Goal: Information Seeking & Learning: Learn about a topic

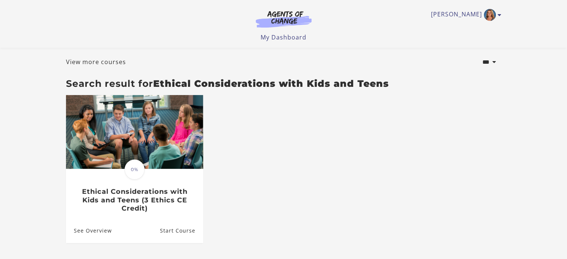
scroll to position [75, 0]
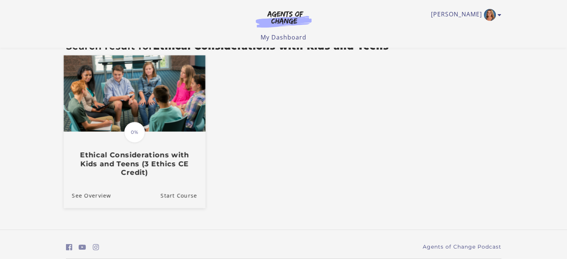
click at [144, 176] on h3 "Ethical Considerations with Kids and Teens (3 Ethics CE Credit)" at bounding box center [134, 164] width 125 height 26
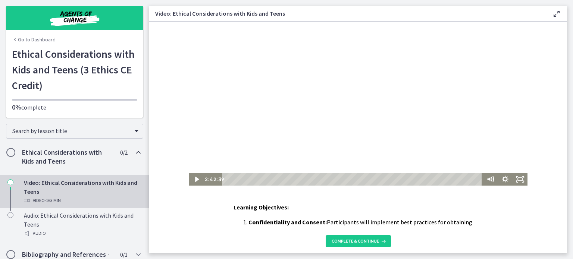
scroll to position [37, 0]
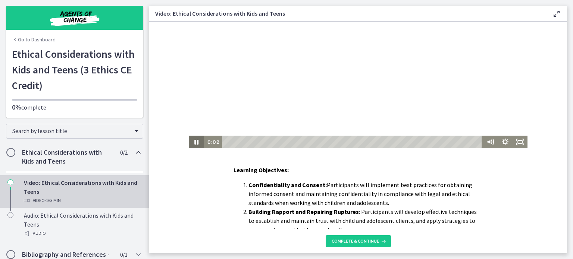
click at [194, 142] on icon "Pause" at bounding box center [196, 142] width 4 height 5
click at [191, 142] on icon "Play Video" at bounding box center [197, 142] width 18 height 15
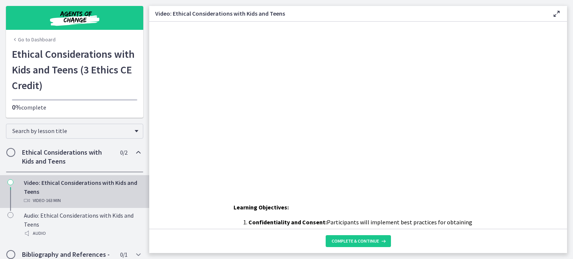
scroll to position [123, 0]
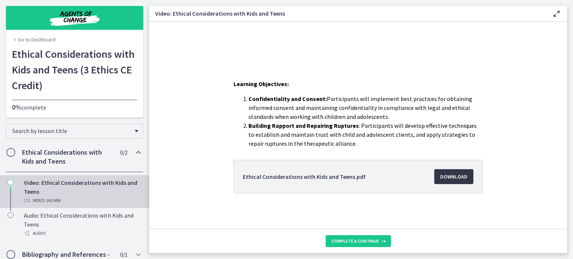
drag, startPoint x: 463, startPoint y: 180, endPoint x: 467, endPoint y: 184, distance: 6.3
click at [463, 180] on span "Download Opens in a new window" at bounding box center [453, 176] width 27 height 9
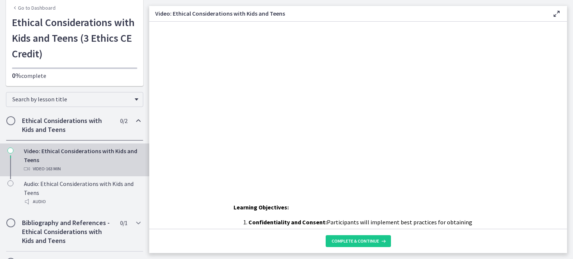
scroll to position [0, 0]
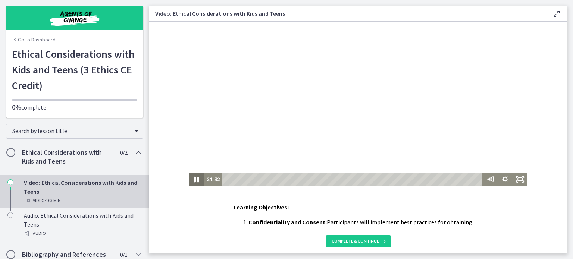
click at [194, 180] on icon "Pause" at bounding box center [196, 180] width 5 height 6
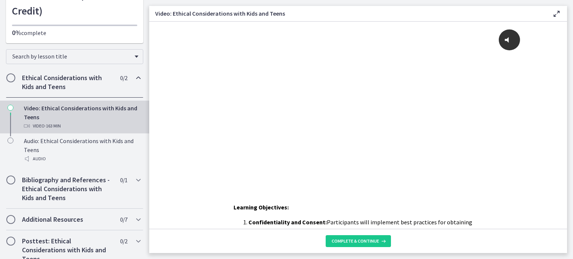
scroll to position [106, 0]
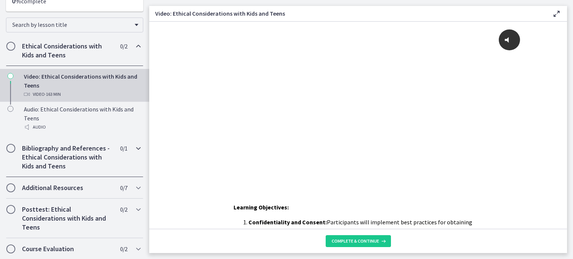
click at [31, 150] on h2 "Bibliography and References - Ethical Considerations with Kids and Teens" at bounding box center [67, 157] width 91 height 27
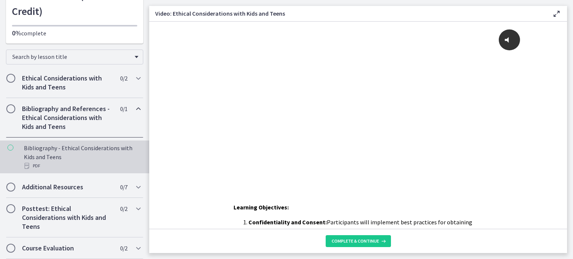
scroll to position [73, 0]
click at [34, 163] on div "PDF" at bounding box center [82, 166] width 116 height 9
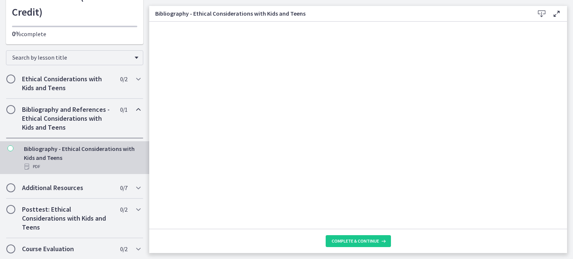
click at [10, 150] on icon "Chapters" at bounding box center [10, 148] width 6 height 6
click at [366, 243] on span "Complete & continue" at bounding box center [355, 241] width 47 height 6
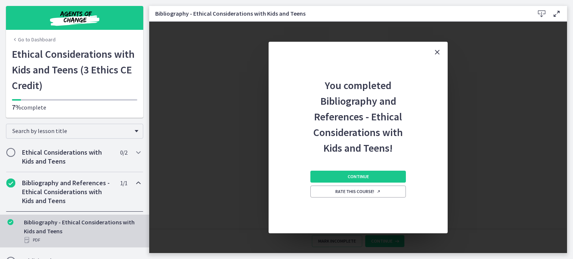
scroll to position [73, 0]
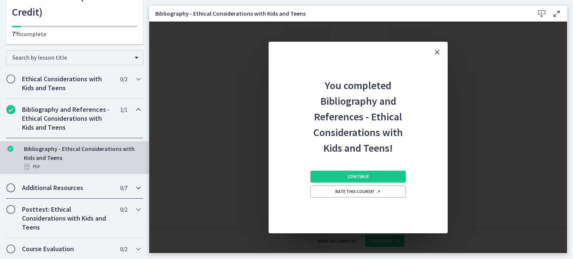
click at [30, 189] on h2 "Additional Resources" at bounding box center [67, 188] width 91 height 9
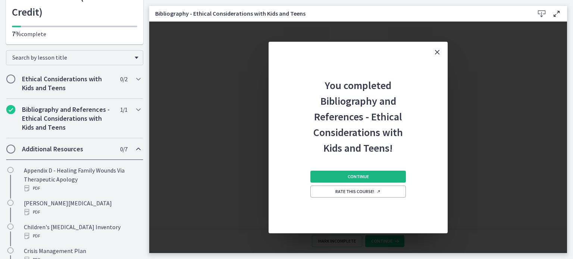
click at [354, 176] on span "Continue" at bounding box center [358, 177] width 21 height 6
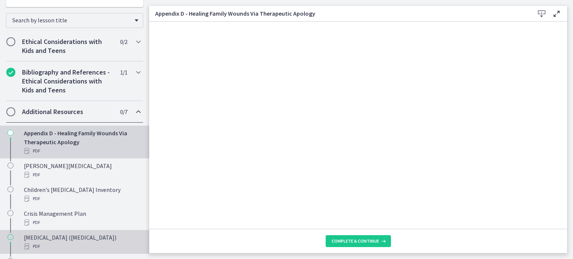
scroll to position [148, 0]
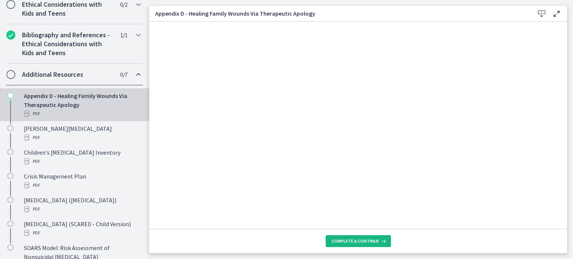
click at [379, 242] on icon at bounding box center [382, 241] width 7 height 6
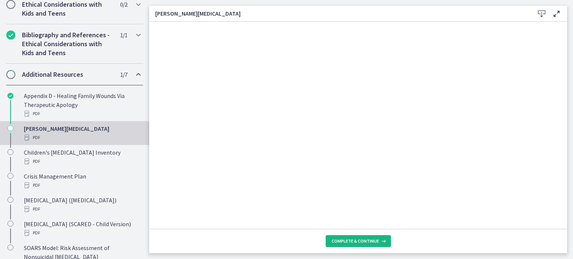
click at [369, 243] on span "Complete & continue" at bounding box center [355, 241] width 47 height 6
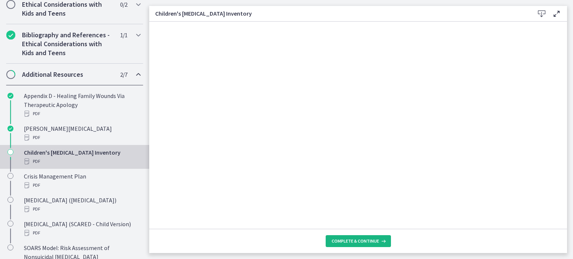
click at [356, 239] on span "Complete & continue" at bounding box center [355, 241] width 47 height 6
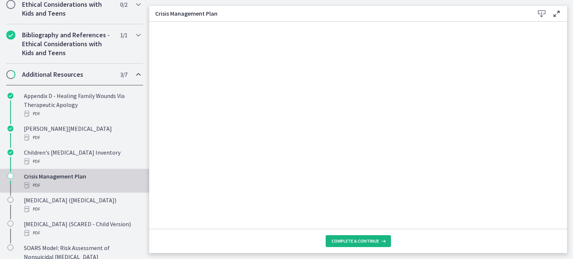
click at [371, 240] on span "Complete & continue" at bounding box center [355, 241] width 47 height 6
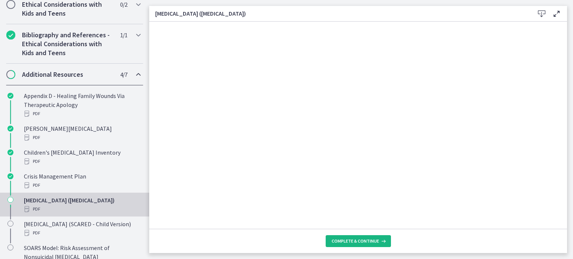
click at [353, 241] on span "Complete & continue" at bounding box center [355, 241] width 47 height 6
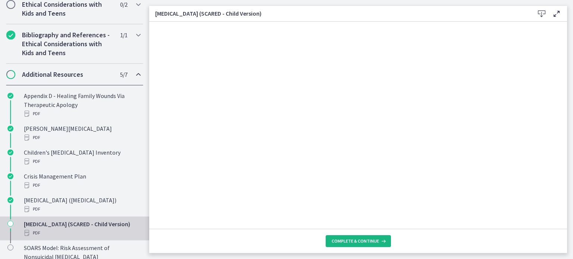
click at [335, 238] on span "Complete & continue" at bounding box center [355, 241] width 47 height 6
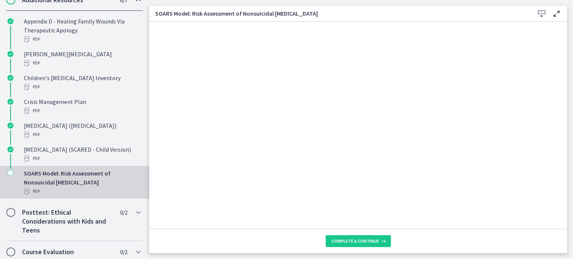
scroll to position [235, 0]
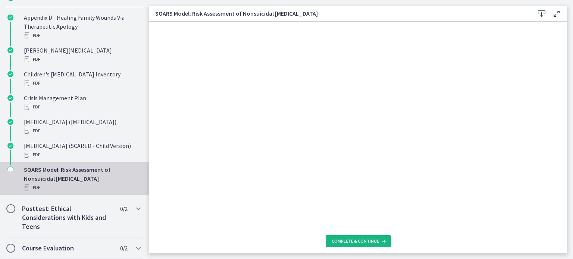
click at [353, 239] on span "Complete & continue" at bounding box center [355, 241] width 47 height 6
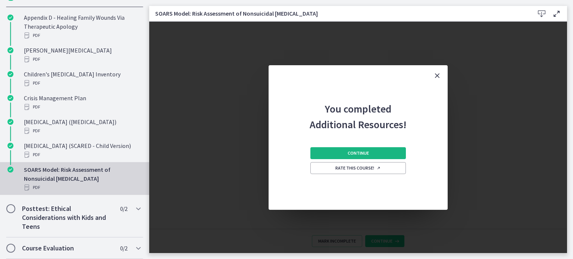
click at [339, 154] on button "Continue" at bounding box center [357, 153] width 95 height 12
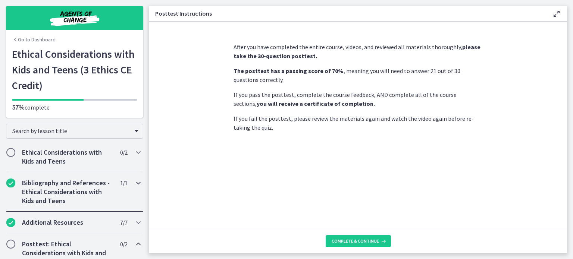
scroll to position [97, 0]
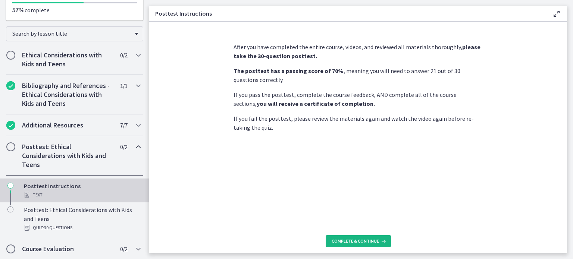
click at [352, 239] on span "Complete & continue" at bounding box center [355, 241] width 47 height 6
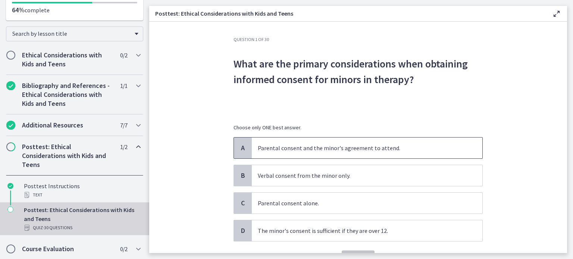
scroll to position [37, 0]
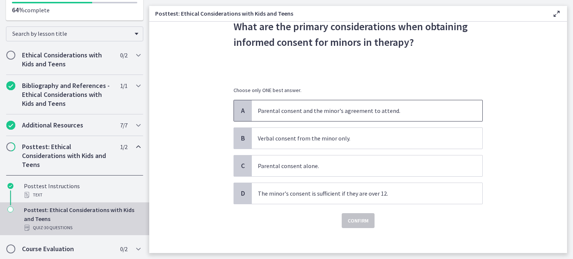
click at [269, 111] on p "Parental consent and the minor's agreement to attend." at bounding box center [360, 110] width 204 height 9
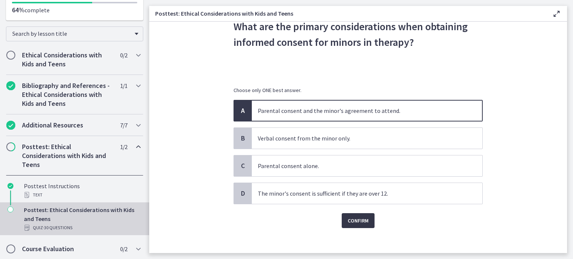
click at [361, 219] on span "Confirm" at bounding box center [358, 220] width 21 height 9
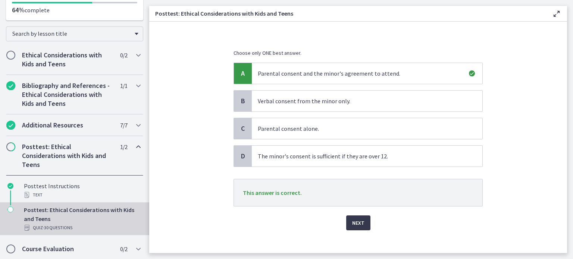
scroll to position [81, 0]
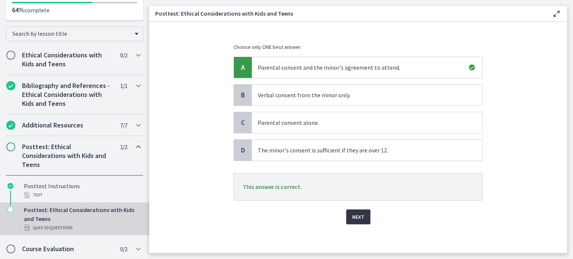
click at [355, 214] on span "Next" at bounding box center [358, 217] width 12 height 9
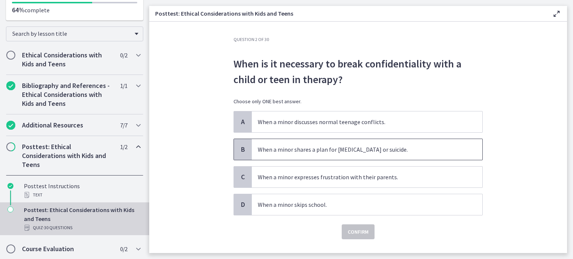
click at [289, 155] on span "When a minor shares a plan for self-harm or suicide." at bounding box center [367, 149] width 231 height 21
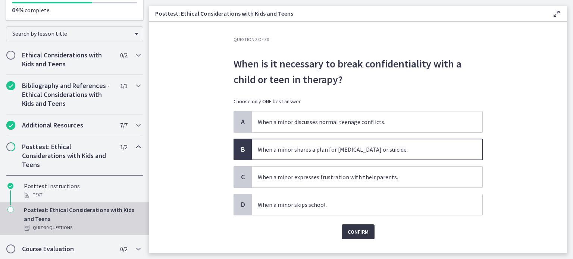
click at [361, 229] on span "Confirm" at bounding box center [358, 232] width 21 height 9
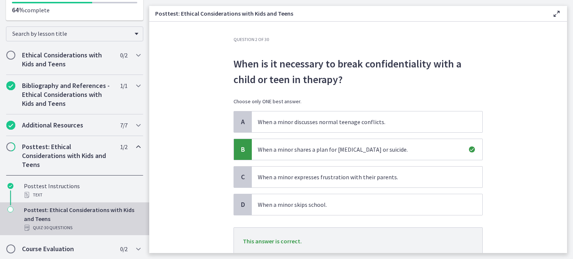
scroll to position [37, 0]
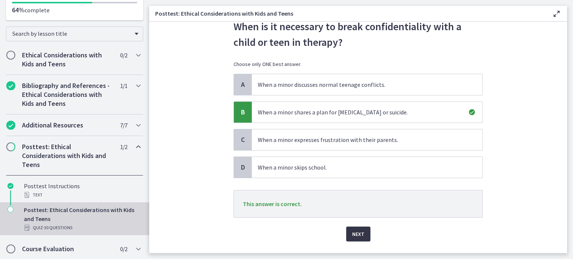
click at [361, 231] on button "Next" at bounding box center [358, 234] width 24 height 15
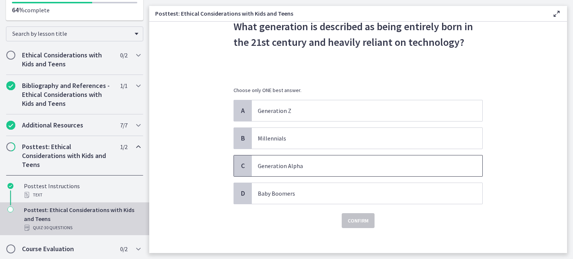
click at [291, 169] on p "Generation Alpha" at bounding box center [360, 166] width 204 height 9
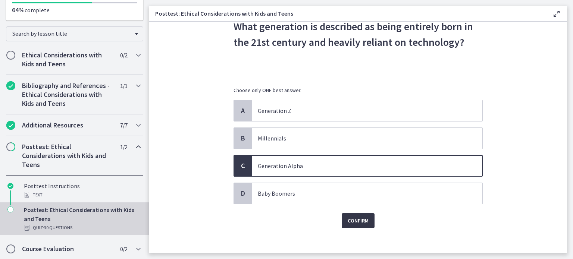
click at [358, 225] on span "Confirm" at bounding box center [358, 220] width 21 height 9
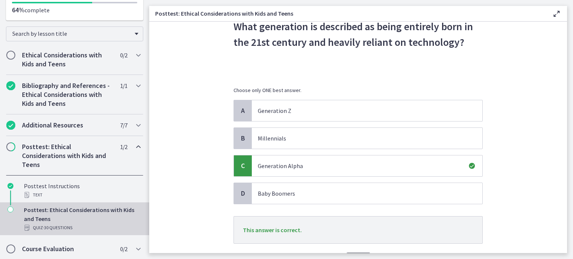
scroll to position [75, 0]
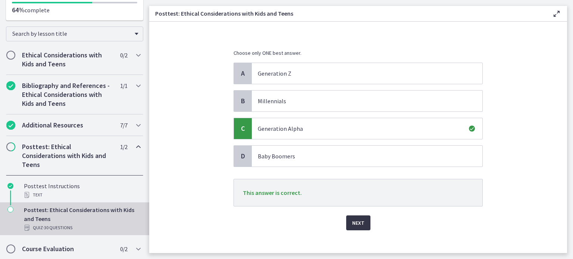
click at [355, 220] on span "Next" at bounding box center [358, 223] width 12 height 9
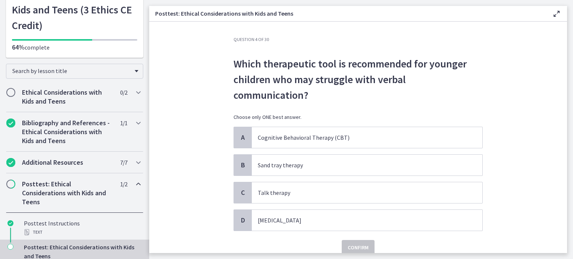
scroll to position [97, 0]
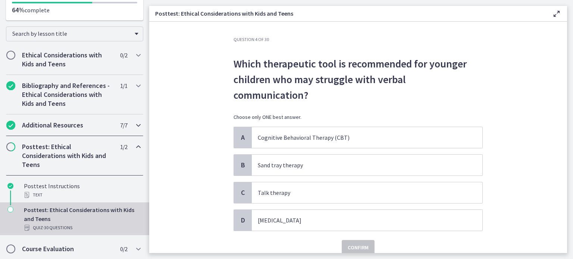
click at [137, 126] on div "Additional Resources 7 / 7 Completed" at bounding box center [74, 126] width 137 height 22
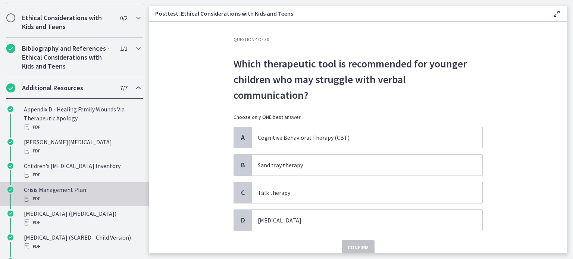
scroll to position [172, 0]
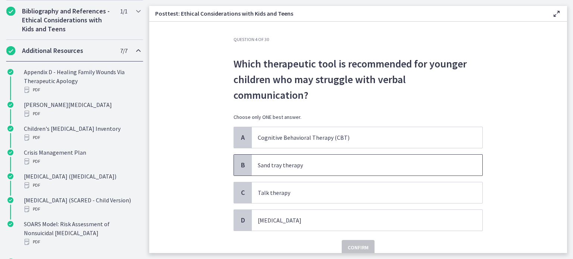
click at [266, 161] on p "Sand tray therapy" at bounding box center [360, 165] width 204 height 9
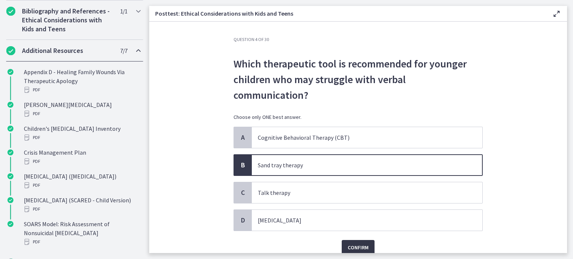
click at [348, 243] on span "Confirm" at bounding box center [358, 247] width 21 height 9
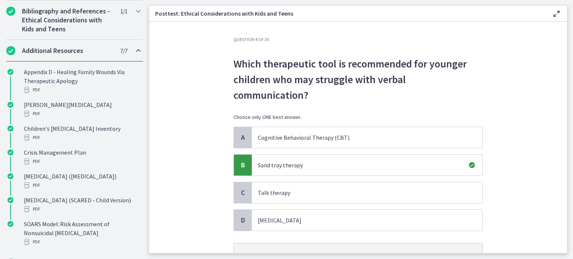
scroll to position [37, 0]
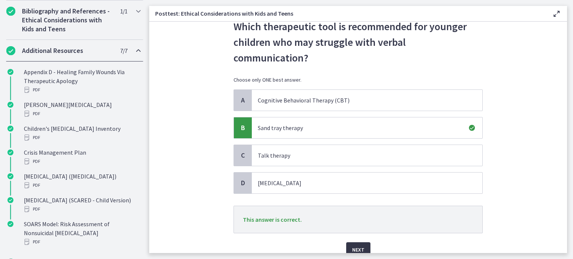
click at [360, 245] on span "Next" at bounding box center [358, 249] width 12 height 9
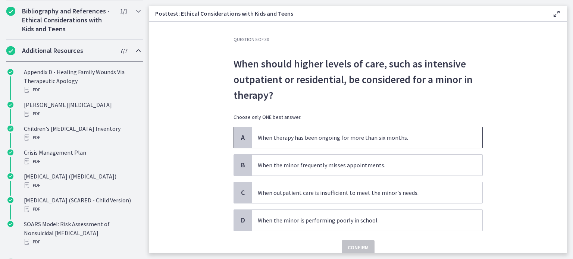
scroll to position [31, 0]
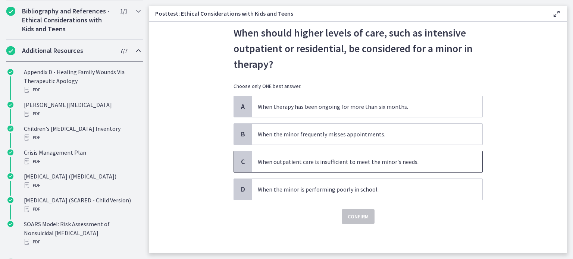
click at [283, 160] on p "When outpatient care is insufficient to meet the minor's needs." at bounding box center [360, 161] width 204 height 9
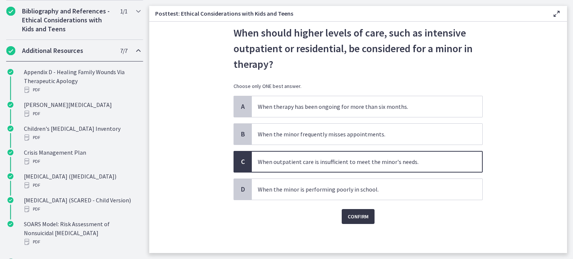
click at [357, 217] on span "Confirm" at bounding box center [358, 216] width 21 height 9
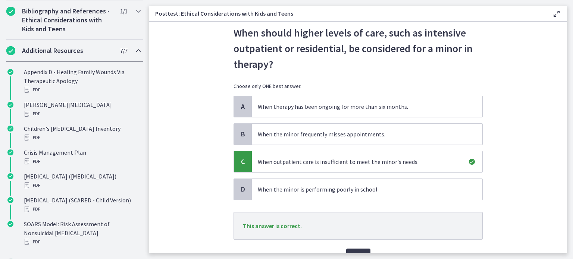
scroll to position [68, 0]
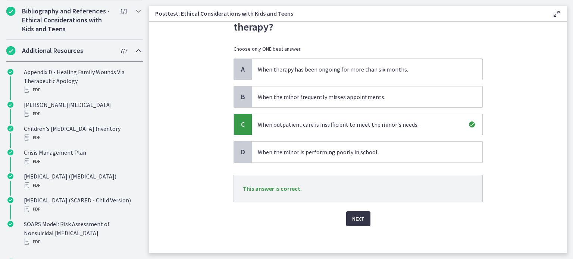
click at [354, 213] on button "Next" at bounding box center [358, 219] width 24 height 15
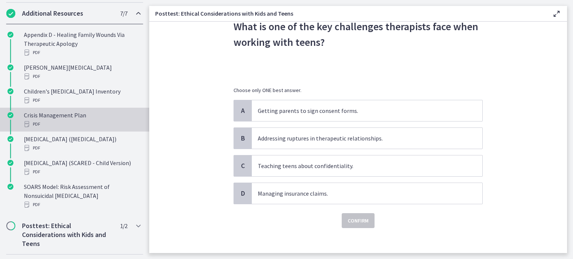
scroll to position [235, 0]
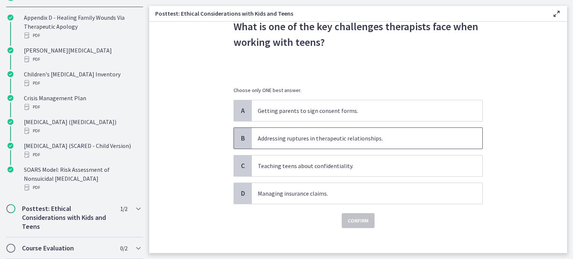
click at [238, 142] on span "B" at bounding box center [242, 138] width 9 height 9
